Goal: Entertainment & Leisure: Consume media (video, audio)

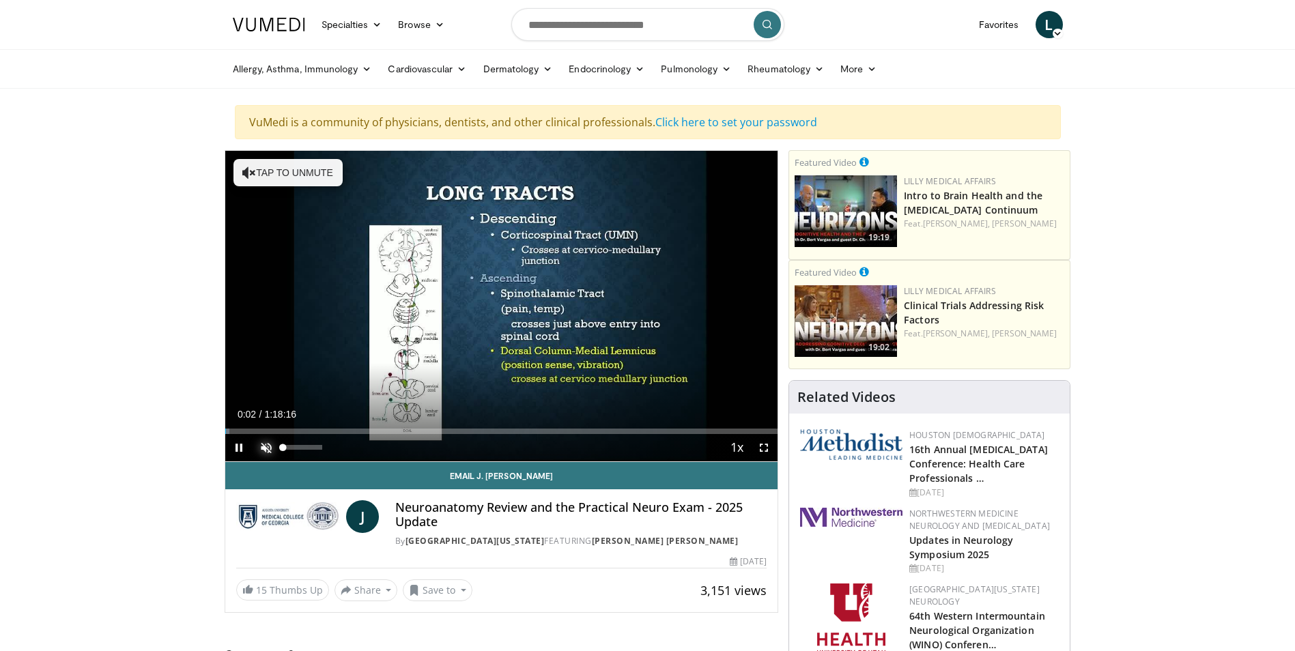
click at [264, 447] on span "Video Player" at bounding box center [266, 447] width 27 height 27
click at [242, 449] on span "Video Player" at bounding box center [238, 447] width 27 height 27
click at [244, 444] on span "Video Player" at bounding box center [238, 447] width 27 height 27
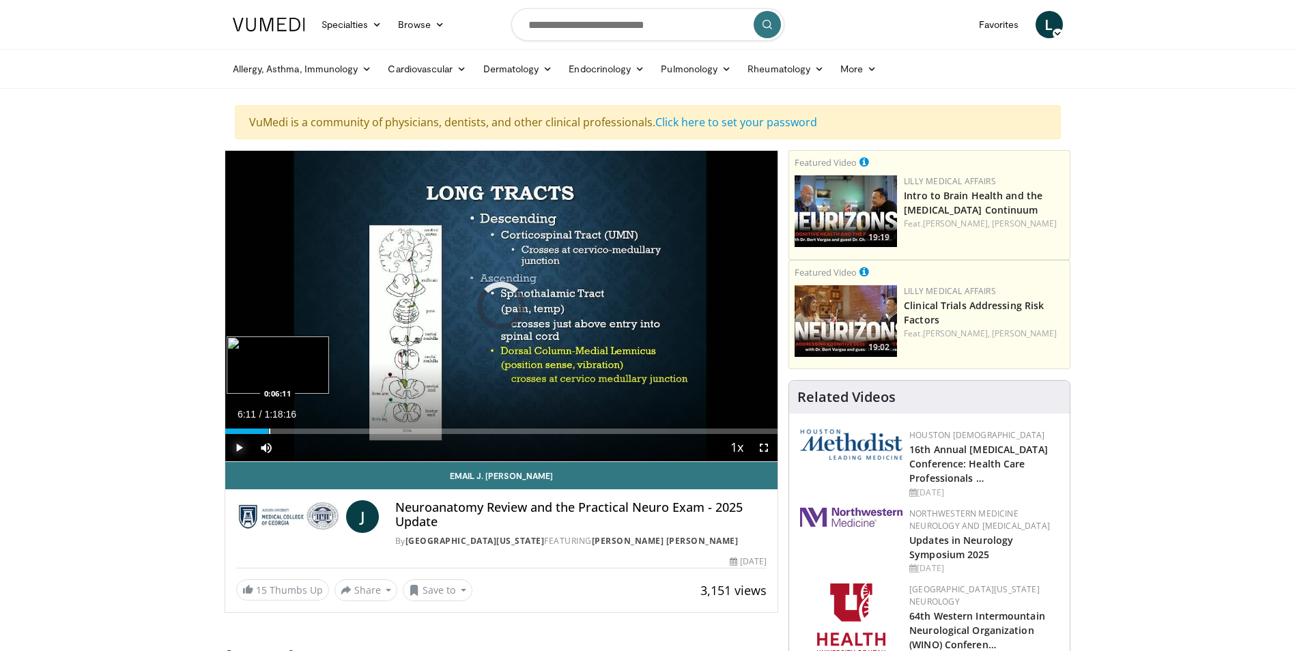
click at [268, 427] on div "Loaded : 6.97% 0:06:11 0:06:11" at bounding box center [501, 427] width 553 height 13
click at [236, 450] on span "Video Player" at bounding box center [238, 447] width 27 height 27
